Goal: Information Seeking & Learning: Learn about a topic

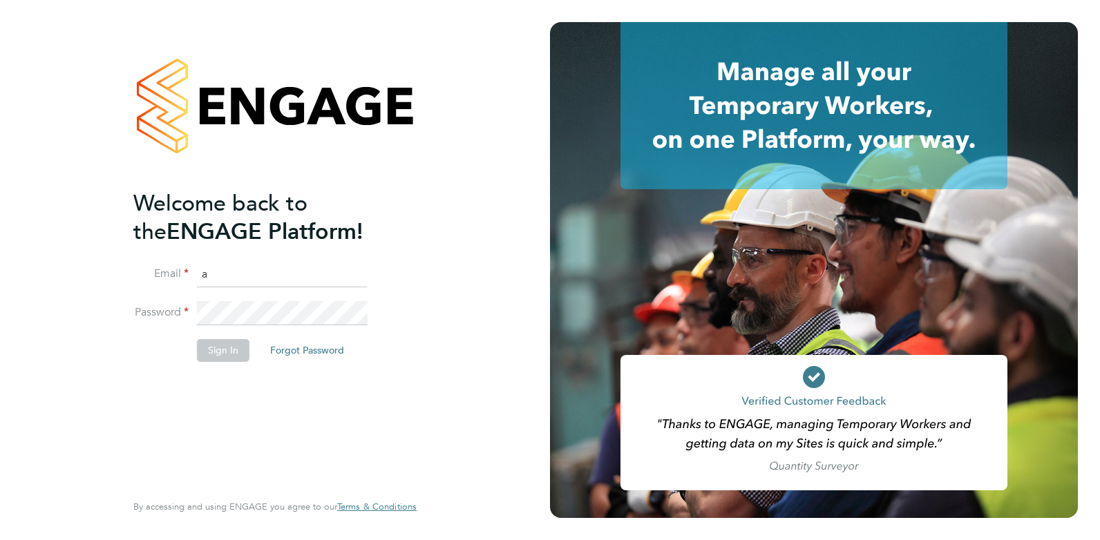
type input "[PERSON_NAME][EMAIL_ADDRESS][DOMAIN_NAME]"
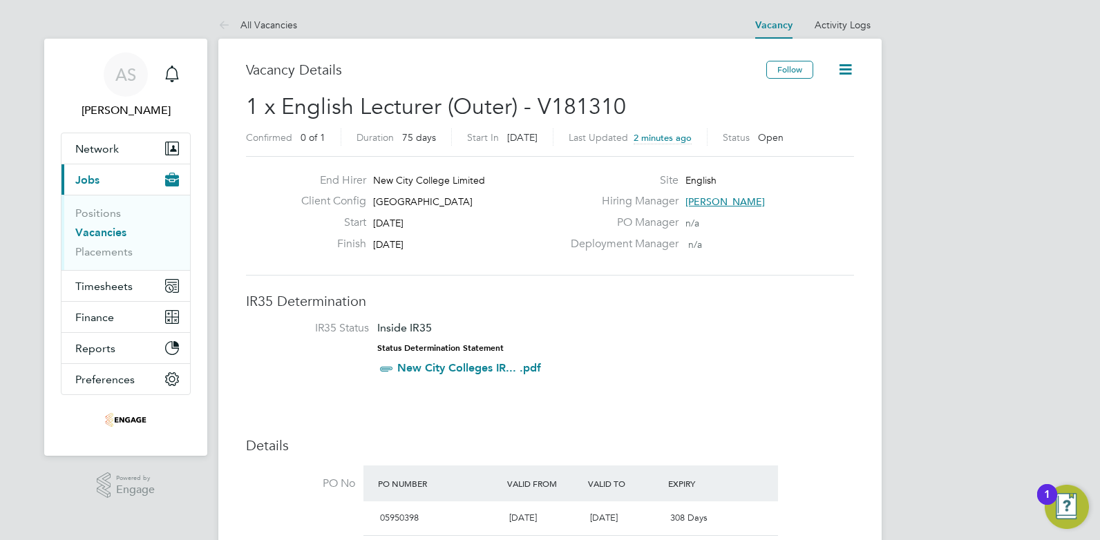
click at [98, 231] on link "Vacancies" at bounding box center [100, 232] width 51 height 13
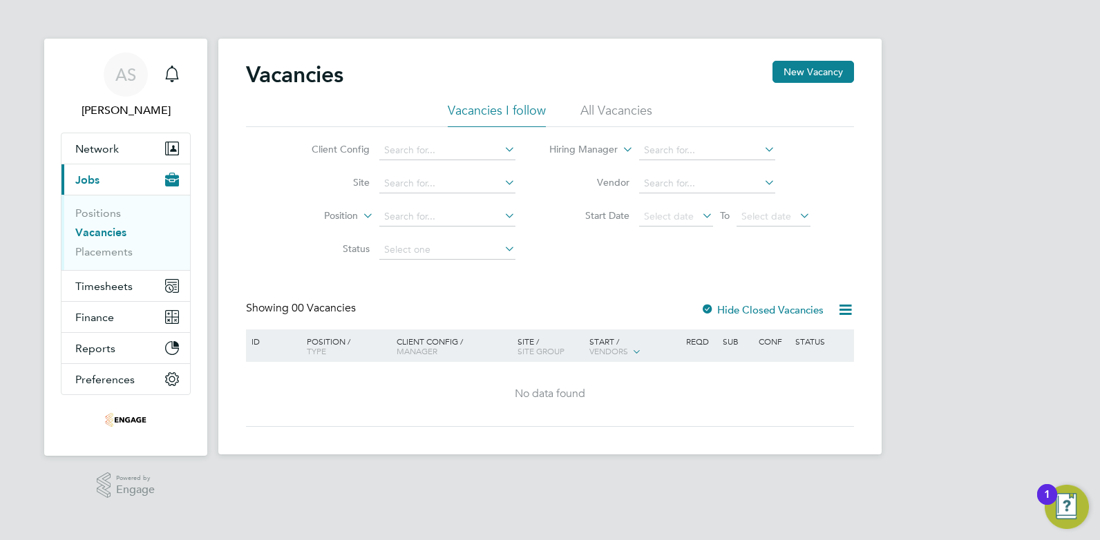
click at [608, 117] on li "All Vacancies" at bounding box center [616, 114] width 72 height 25
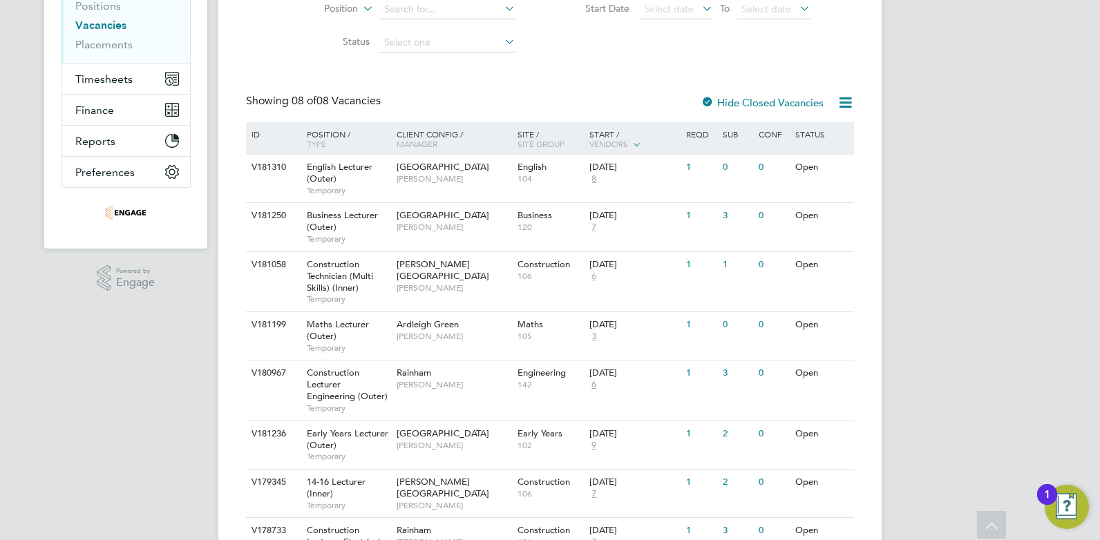
scroll to position [276, 0]
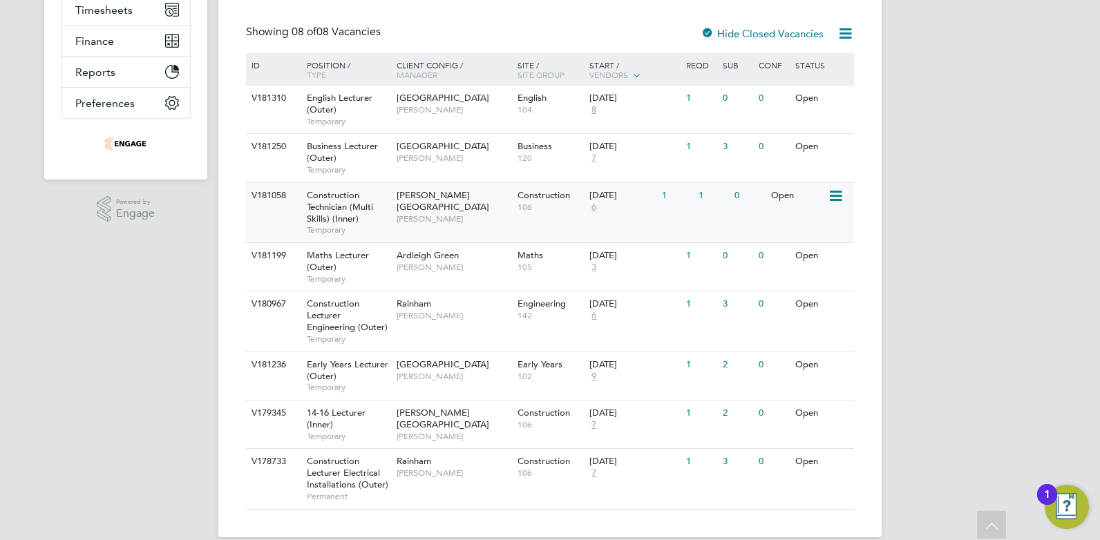
click at [595, 207] on span "6" at bounding box center [593, 208] width 9 height 12
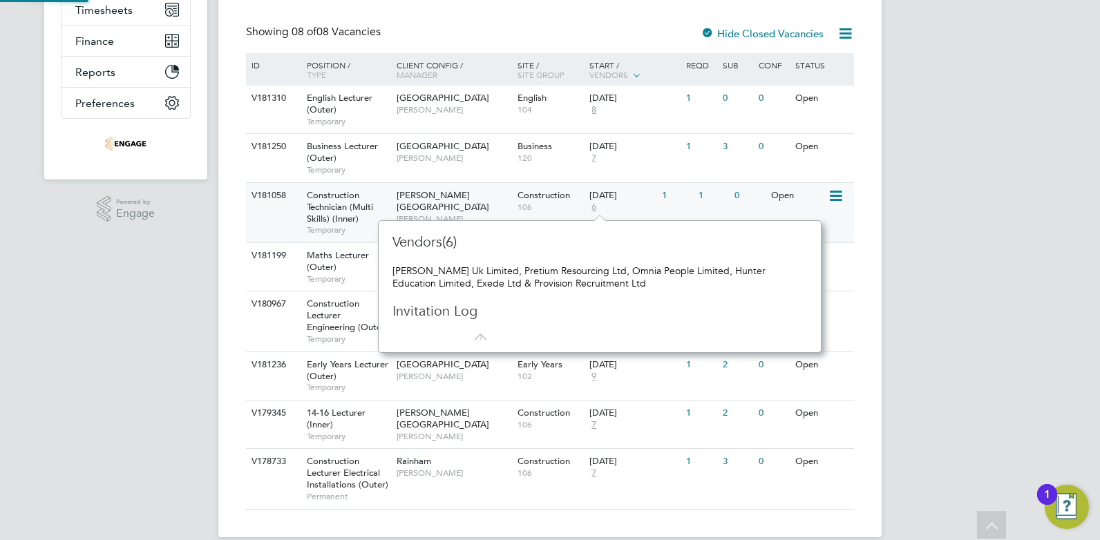
scroll to position [12, 10]
click at [1002, 254] on div "AS Amy Savva Notifications Applications: Network Team Members Businesses Sites …" at bounding box center [550, 142] width 1100 height 836
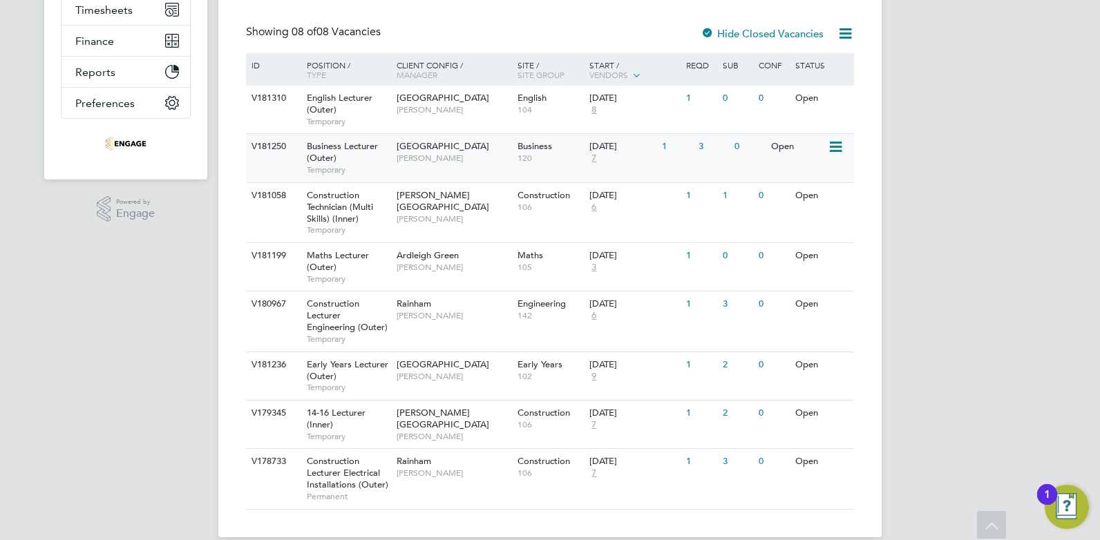
click at [594, 158] on span "7" at bounding box center [593, 159] width 9 height 12
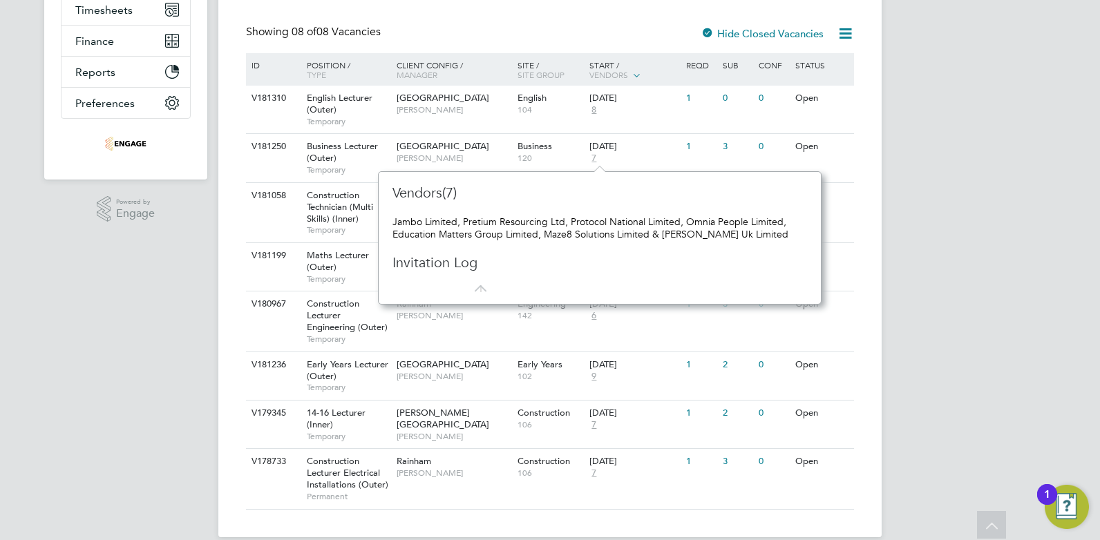
click at [1011, 255] on div "AS Amy Savva Notifications Applications: Network Team Members Businesses Sites …" at bounding box center [550, 142] width 1100 height 836
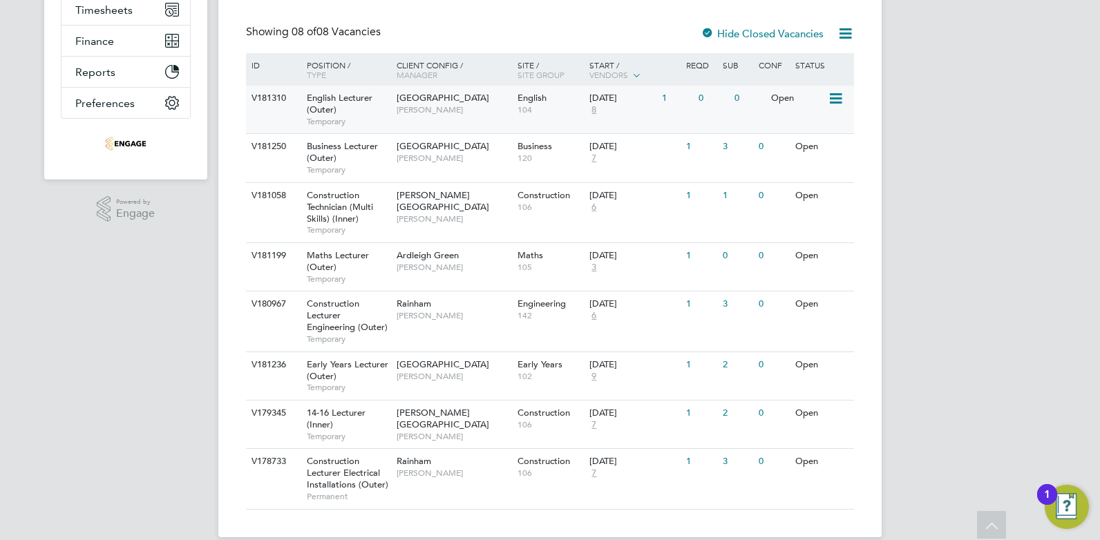
click at [591, 111] on span "8" at bounding box center [593, 110] width 9 height 12
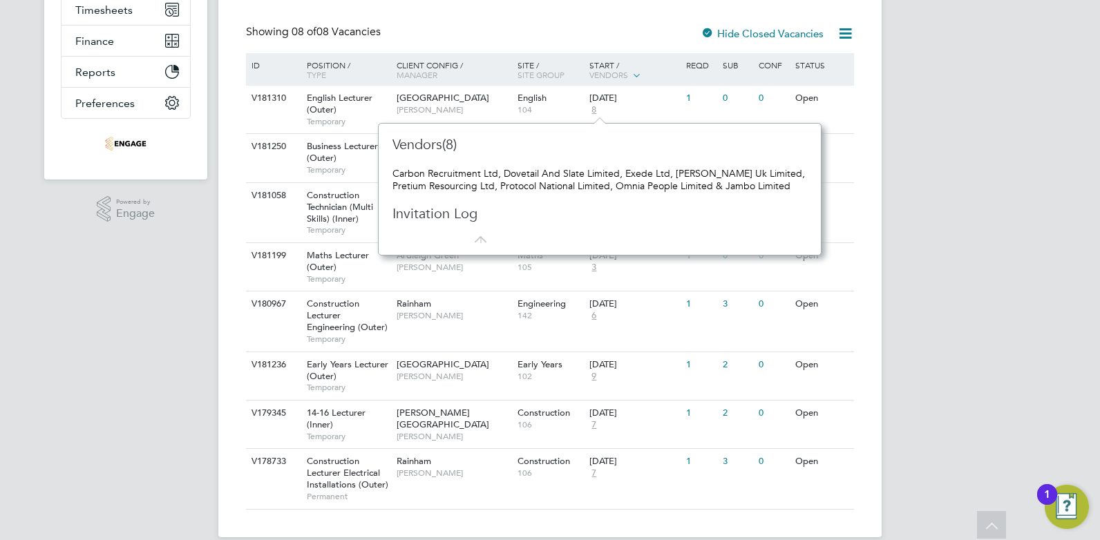
click at [64, 274] on div "AS Amy Savva Notifications Applications: Network Team Members Businesses Sites …" at bounding box center [550, 142] width 1100 height 836
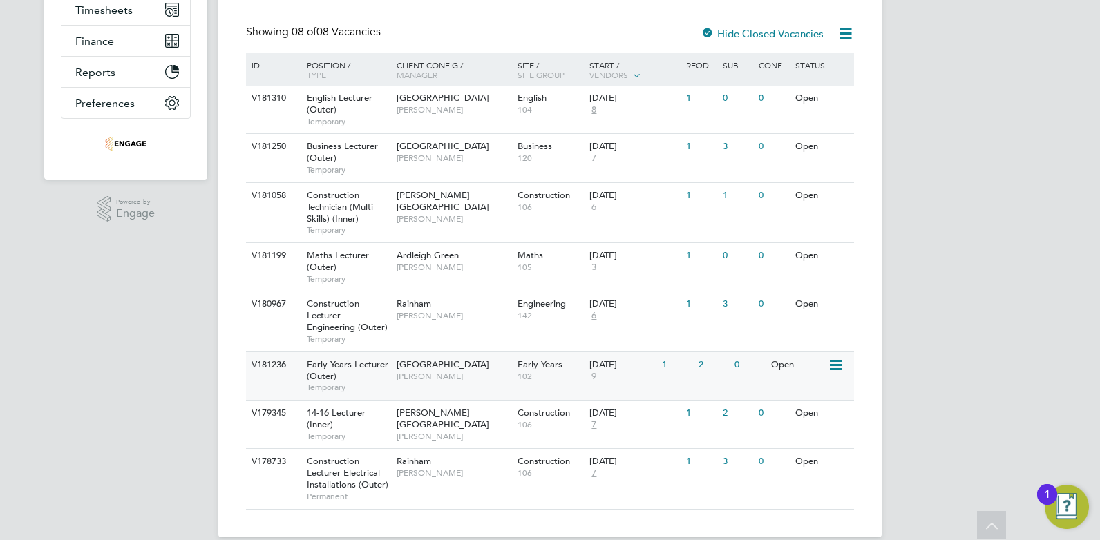
scroll to position [296, 0]
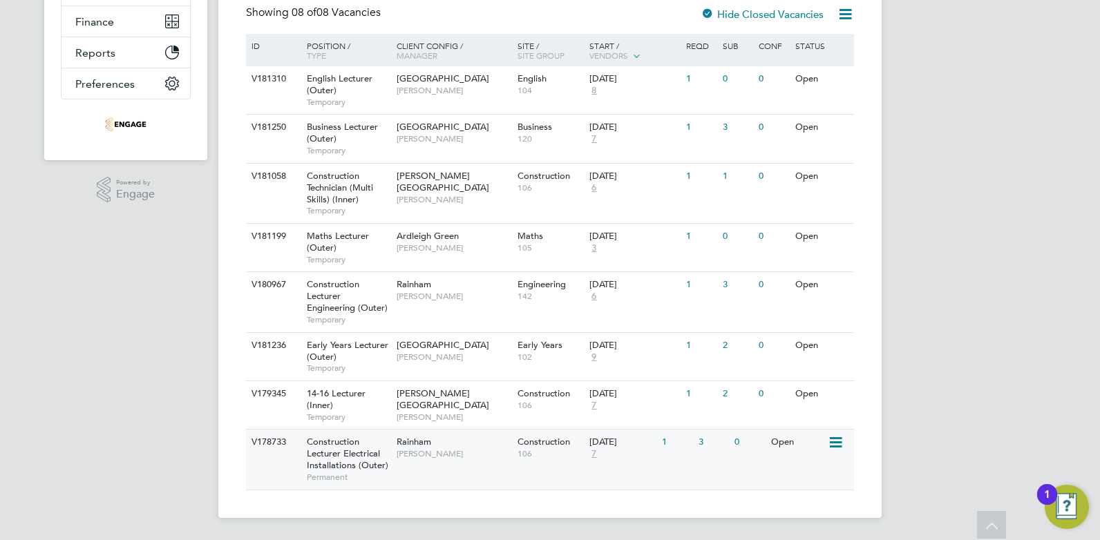
click at [597, 455] on span "7" at bounding box center [593, 454] width 9 height 12
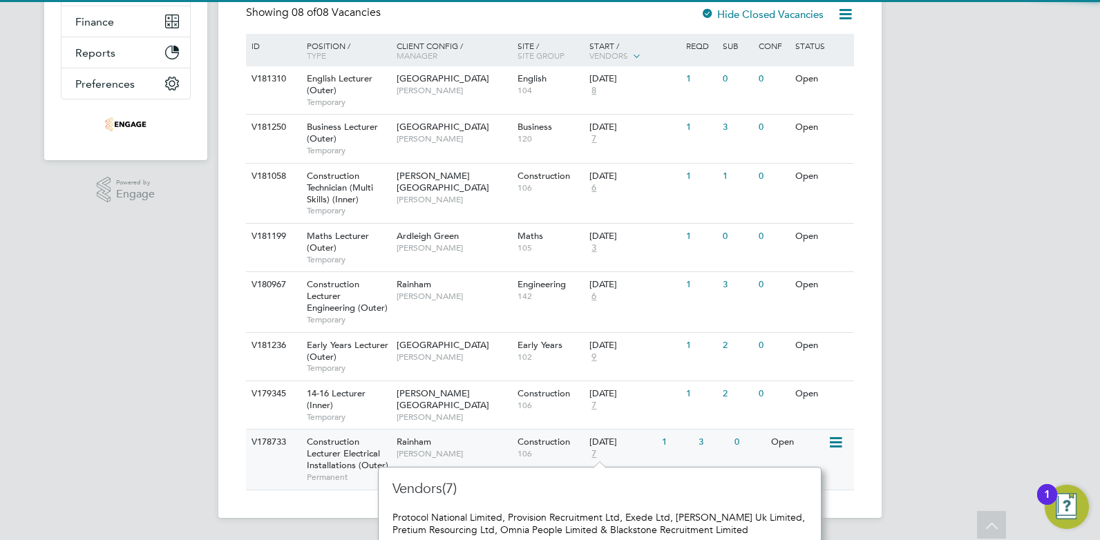
scroll to position [356, 0]
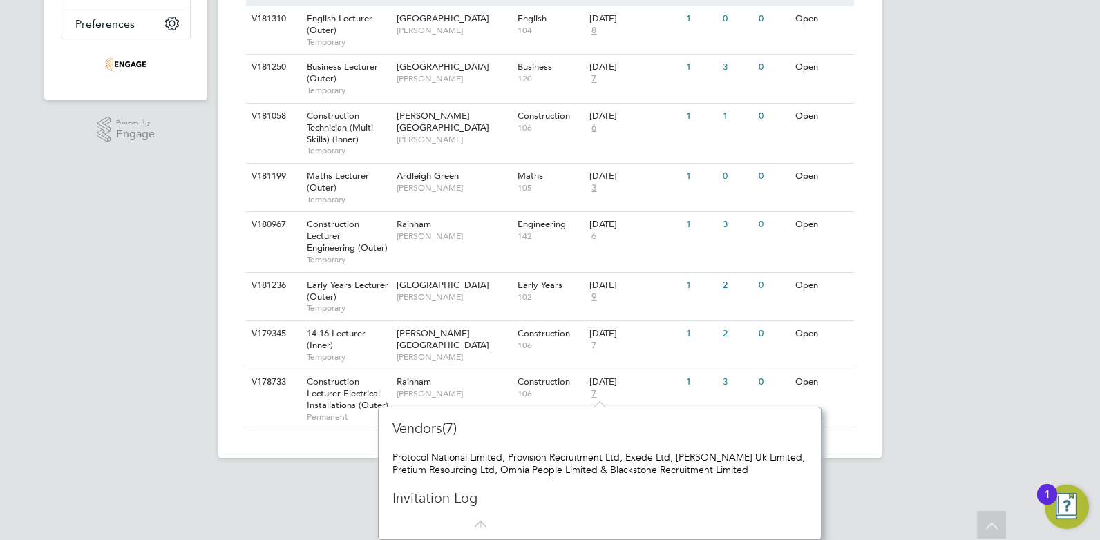
click at [926, 466] on div "AS Amy Savva Notifications Applications: Network Team Members Businesses Sites …" at bounding box center [550, 62] width 1100 height 836
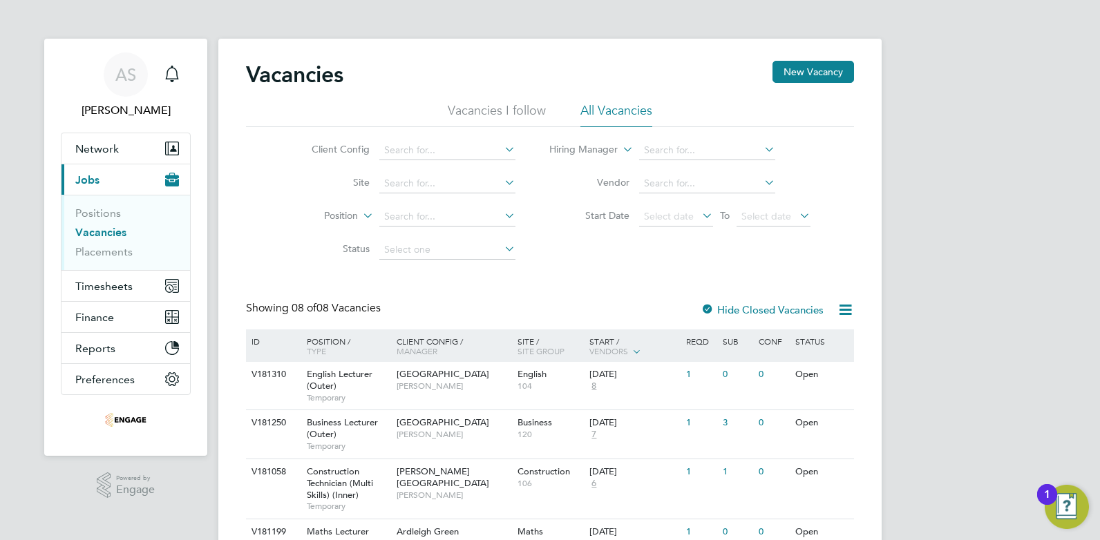
scroll to position [69, 0]
